Goal: Task Accomplishment & Management: Use online tool/utility

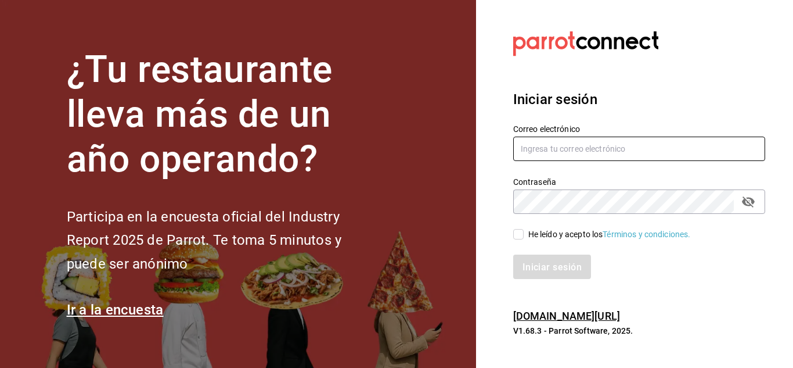
type input "mochomos.puebla@grupocosteno.com"
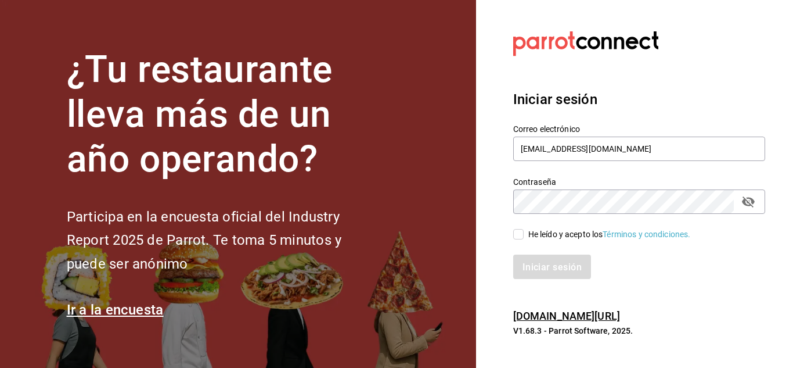
click at [520, 233] on input "He leído y acepto los Términos y condiciones." at bounding box center [518, 234] width 10 height 10
checkbox input "true"
click at [553, 272] on button "Iniciar sesión" at bounding box center [552, 266] width 79 height 24
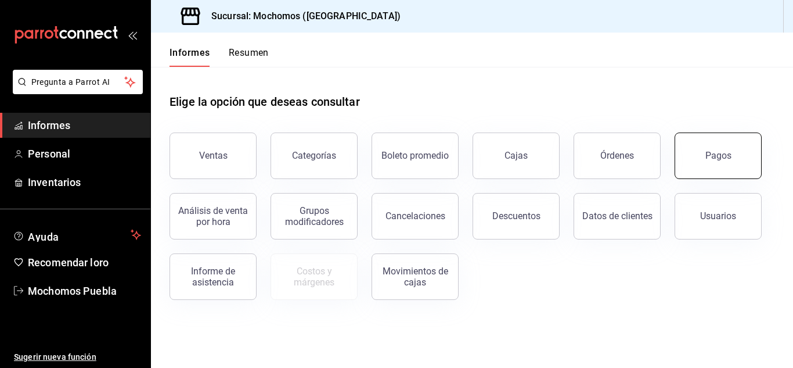
click at [724, 154] on font "Pagos" at bounding box center [719, 155] width 26 height 11
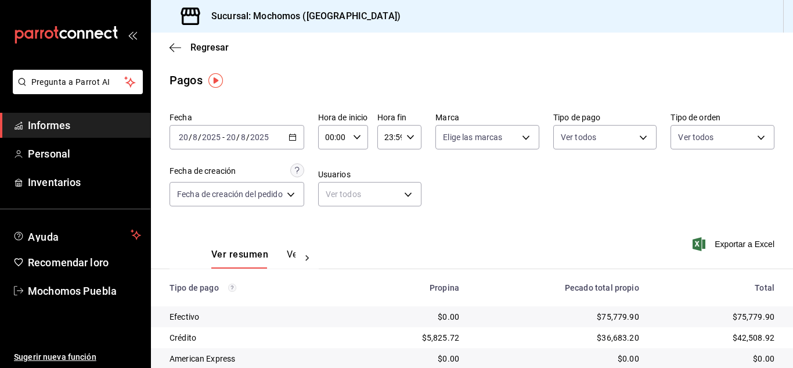
click at [358, 135] on icon "button" at bounding box center [357, 137] width 8 height 8
click at [335, 185] on font "07" at bounding box center [332, 187] width 9 height 9
type input "07:00"
click at [571, 178] on div at bounding box center [396, 184] width 793 height 368
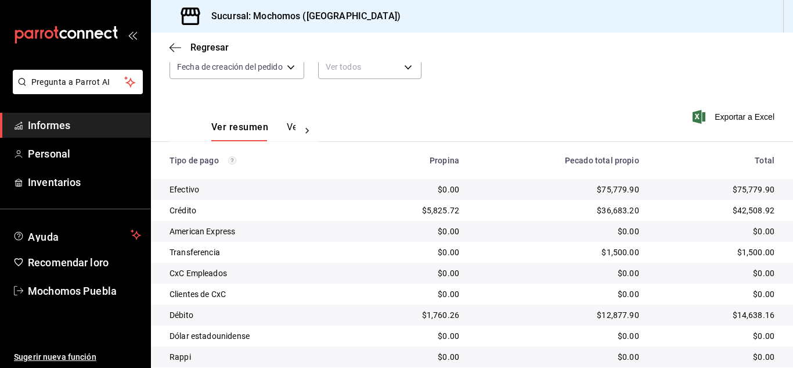
scroll to position [167, 0]
